Goal: Information Seeking & Learning: Learn about a topic

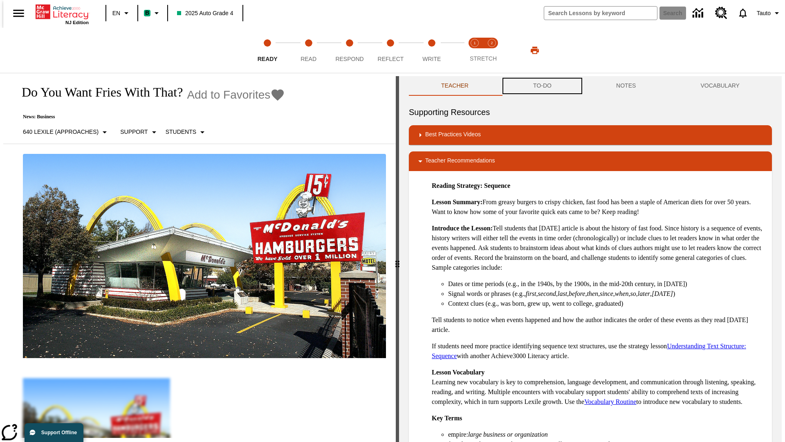
click at [542, 86] on button "TO-DO" at bounding box center [542, 86] width 83 height 20
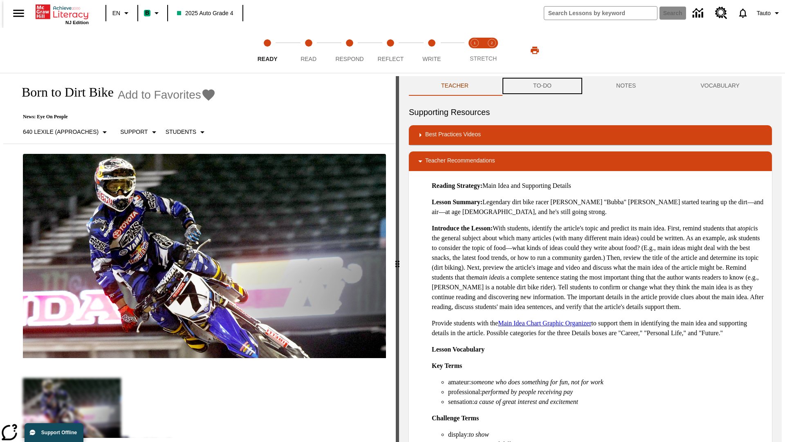
click at [542, 86] on button "TO-DO" at bounding box center [542, 86] width 83 height 20
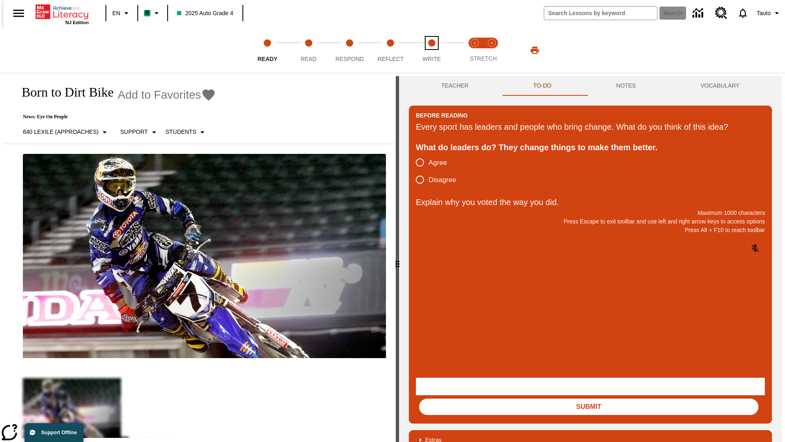
click at [431, 50] on span "Write" at bounding box center [431, 55] width 18 height 15
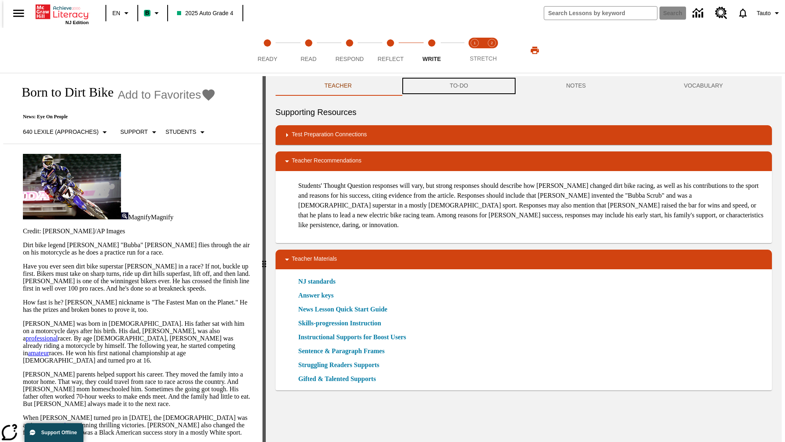
scroll to position [0, 0]
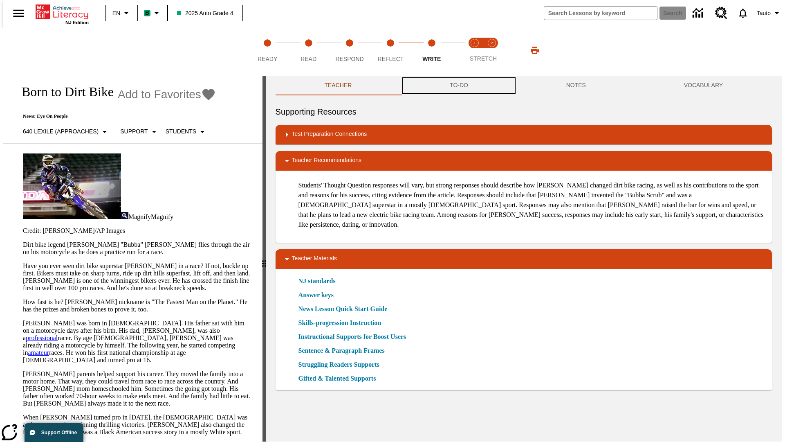
click at [458, 86] on button "TO-DO" at bounding box center [459, 86] width 117 height 20
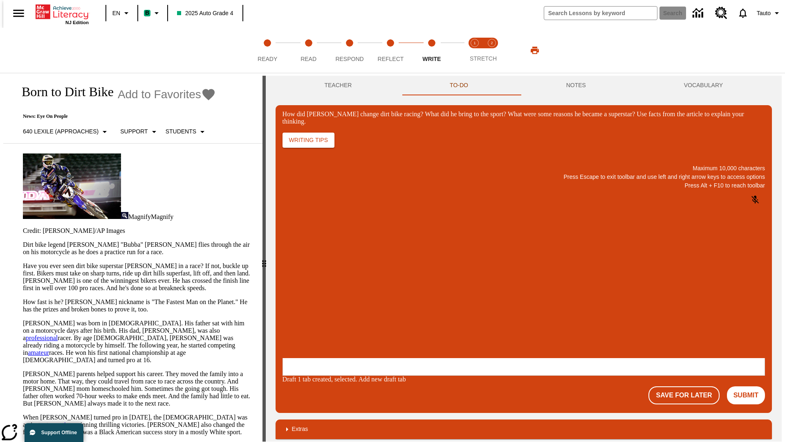
scroll to position [0, 0]
click at [402, 305] on p "One change Stewart brought to dirt bike racing was…" at bounding box center [343, 308] width 116 height 15
click at [299, 273] on span "Copy" at bounding box center [292, 276] width 13 height 6
